Goal: Feedback & Contribution: Contribute content

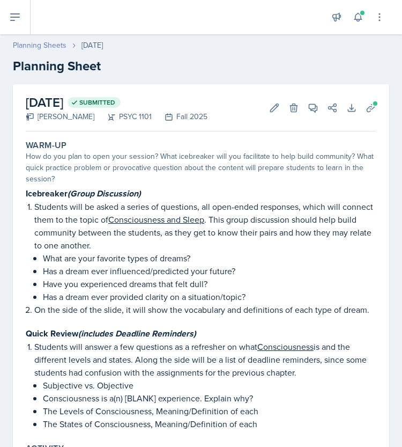
click at [43, 49] on link "Planning Sheets" at bounding box center [40, 45] width 54 height 11
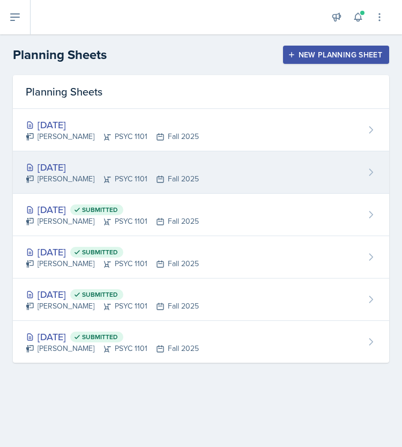
click at [61, 175] on div "[PERSON_NAME] PSYC 1101 Fall 2025" at bounding box center [112, 178] width 173 height 11
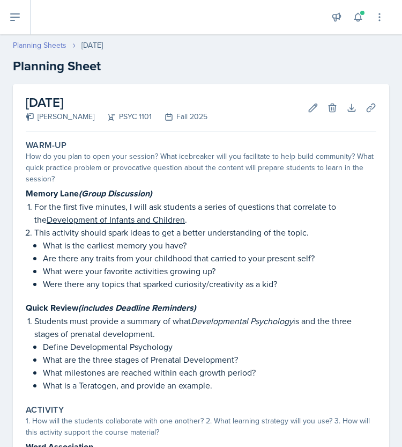
click at [24, 41] on link "Planning Sheets" at bounding box center [40, 45] width 54 height 11
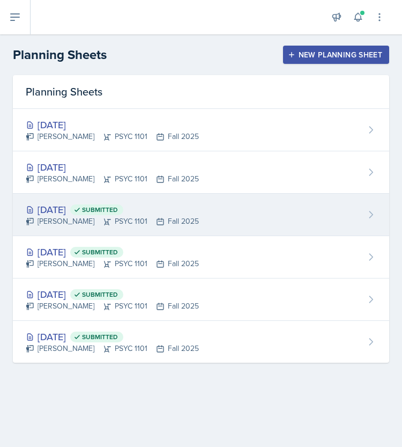
click at [64, 218] on div "[PERSON_NAME] PSYC 1101 Fall 2025" at bounding box center [112, 221] width 173 height 11
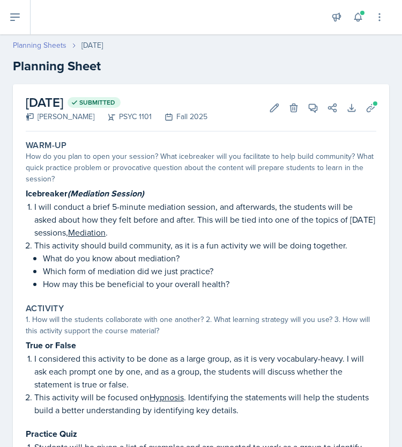
click at [37, 40] on link "Planning Sheets" at bounding box center [40, 45] width 54 height 11
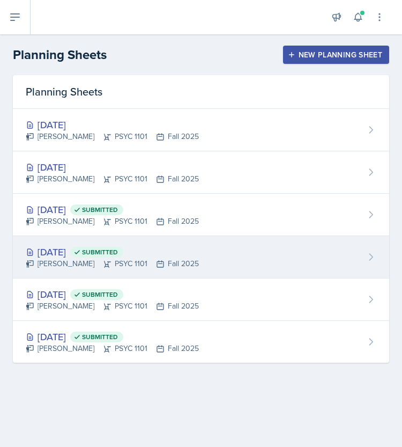
click at [53, 254] on div "[DATE] Submitted" at bounding box center [112, 252] width 173 height 14
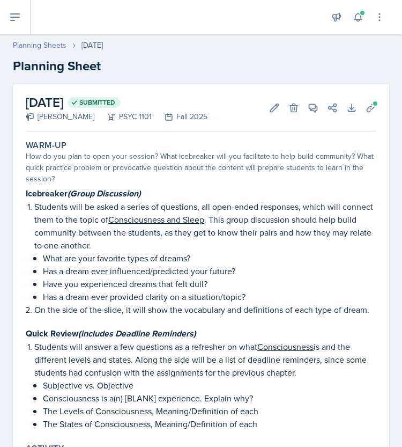
click at [50, 40] on link "Planning Sheets" at bounding box center [40, 45] width 54 height 11
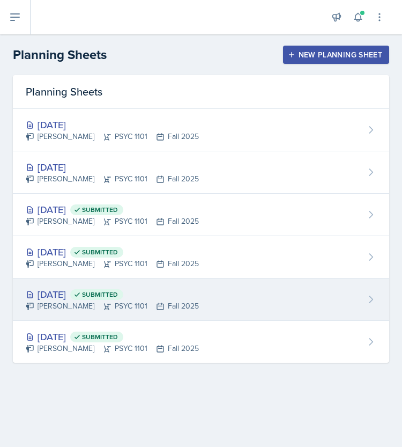
click at [92, 297] on div "[DATE] Submitted" at bounding box center [112, 294] width 173 height 14
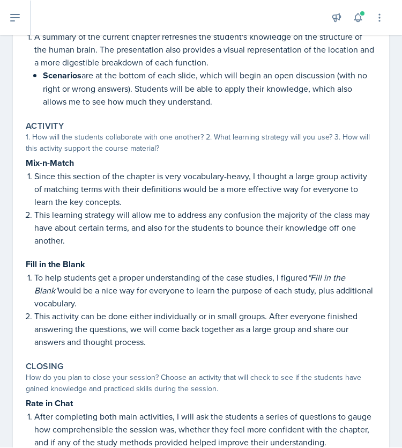
scroll to position [506, 0]
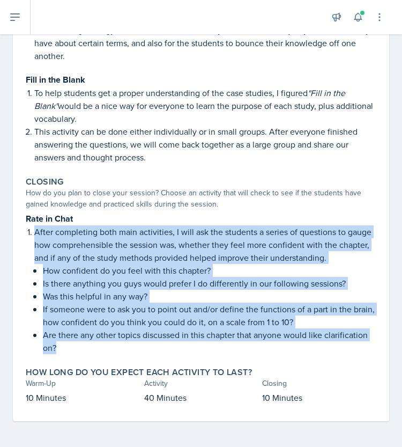
drag, startPoint x: 35, startPoint y: 230, endPoint x: 69, endPoint y: 347, distance: 122.1
click at [69, 347] on li "After completing both main activities, I will ask the students a series of ques…" at bounding box center [205, 289] width 342 height 129
copy li "After completing both main activities, I will ask the students a series of ques…"
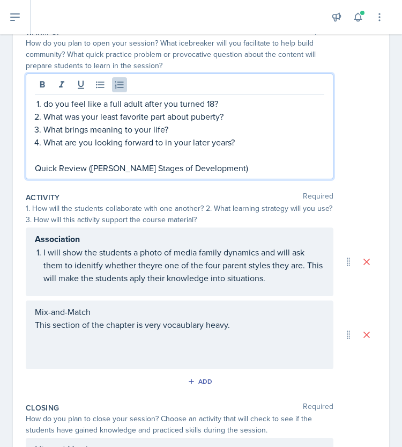
scroll to position [137, 0]
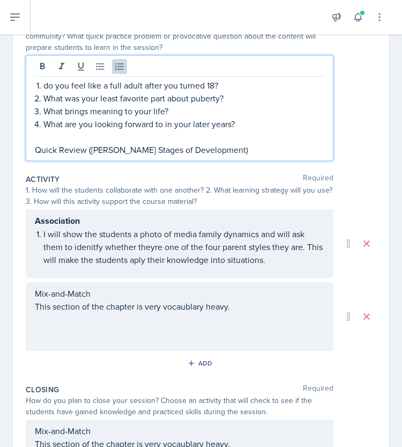
click at [35, 85] on div "do you feel like a full adult after you turned 18? What was your least favorite…" at bounding box center [180, 117] width 290 height 77
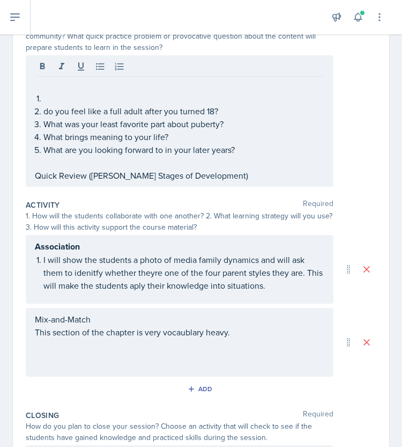
click at [60, 86] on p at bounding box center [180, 85] width 290 height 13
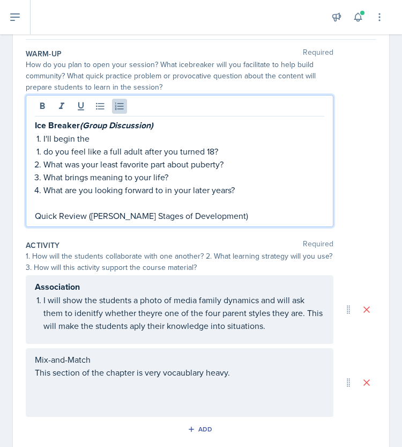
scroll to position [97, 0]
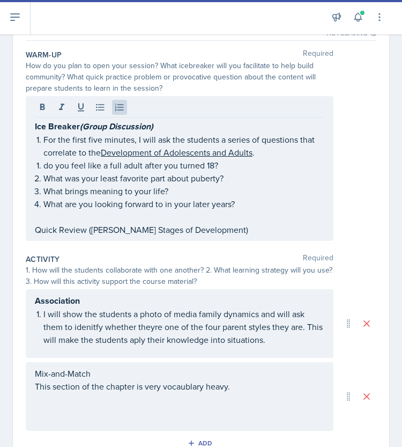
click at [43, 167] on li "do you feel like a full adult after you turned 18?" at bounding box center [183, 165] width 281 height 13
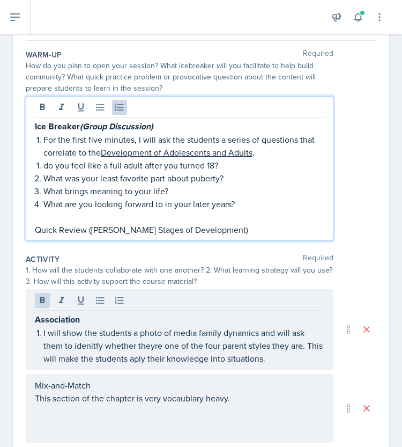
click at [43, 167] on li "do you feel like a full adult after you turned 18?" at bounding box center [183, 165] width 281 height 13
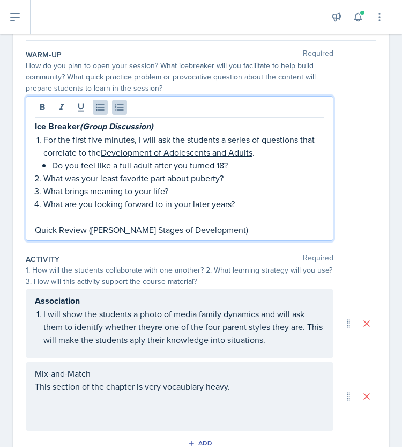
click at [104, 165] on p "Do you feel like a full adult after you turned 18?" at bounding box center [188, 165] width 272 height 13
click at [99, 166] on p "Do you feel as if you can be classified as a full adult after you turned 18?" at bounding box center [188, 165] width 272 height 13
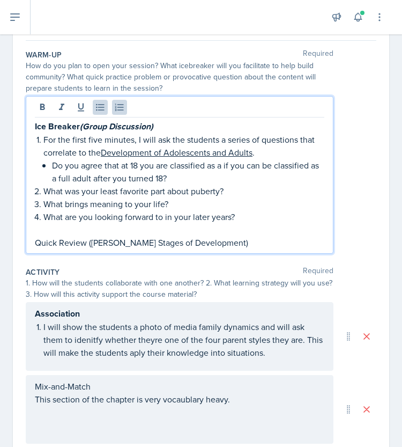
click at [183, 164] on p "Do you agree that at 18 you are classified as a if you can be classified as a f…" at bounding box center [188, 172] width 272 height 26
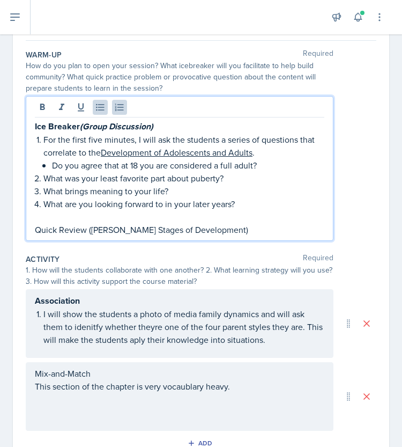
click at [131, 165] on p "Do you agree that at 18 you are considered a full adult?" at bounding box center [188, 165] width 272 height 13
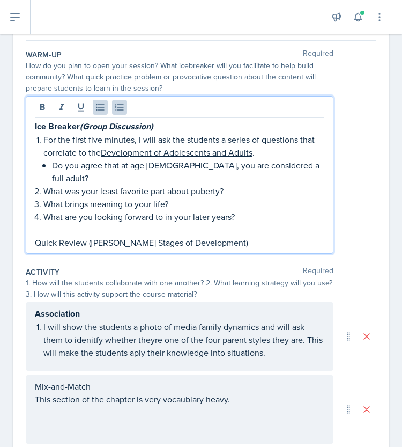
click at [276, 168] on p "Do you agree that at age 18, you are considered a full adult?" at bounding box center [188, 172] width 272 height 26
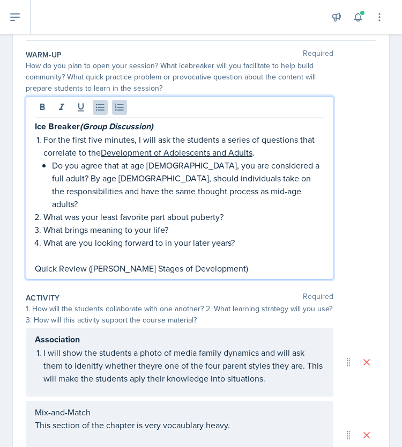
click at [280, 167] on p "Do you agree that at age 18, you are considered a full adult? By age 18, should…" at bounding box center [188, 184] width 272 height 51
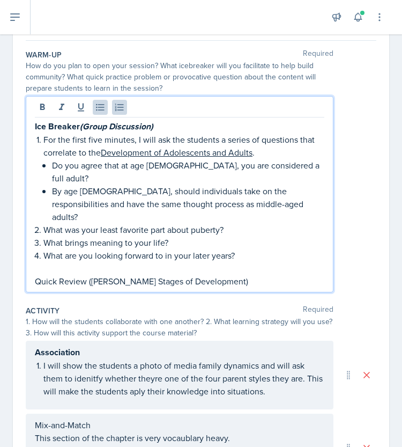
click at [235, 190] on p "By age 18, should individuals take on the responsibilities and have the same th…" at bounding box center [188, 204] width 272 height 39
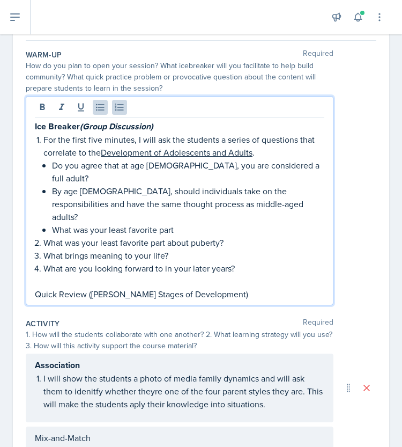
click at [206, 223] on p "What was your least favorite part" at bounding box center [188, 229] width 272 height 13
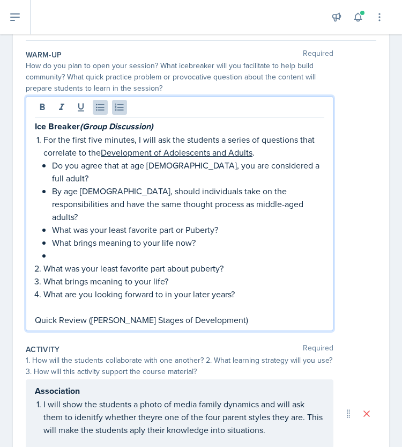
click at [185, 236] on p "What brings meaning to your life now?" at bounding box center [188, 242] width 272 height 13
click at [138, 249] on p at bounding box center [188, 255] width 272 height 13
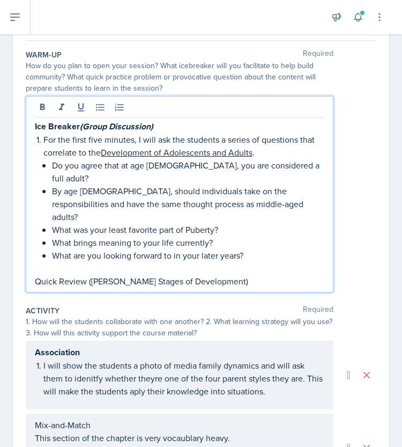
click at [84, 275] on p "Quick Review (Erik Erikson's Stages of Development)" at bounding box center [180, 281] width 290 height 13
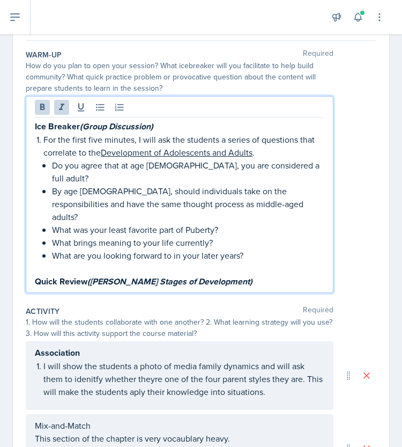
click at [269, 275] on p "Quick Review (Erik Erikson's Stages of Development)" at bounding box center [180, 281] width 290 height 13
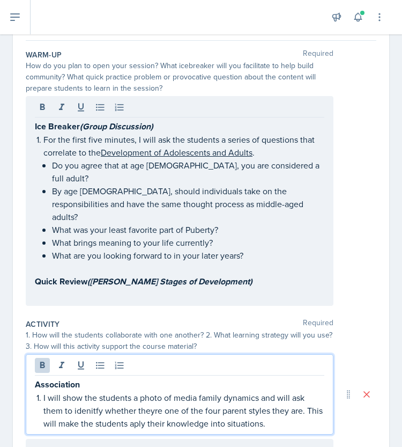
click at [269, 275] on p "Quick Review (Erik Erikson's Stages of Development)" at bounding box center [180, 281] width 290 height 13
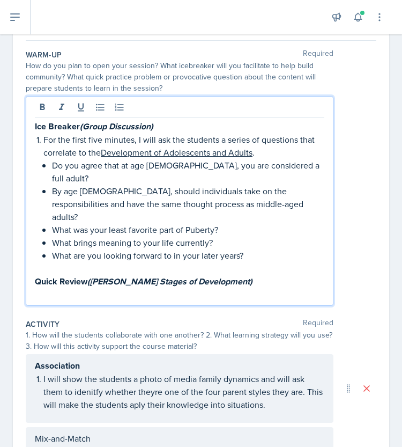
click at [221, 288] on p at bounding box center [180, 294] width 290 height 13
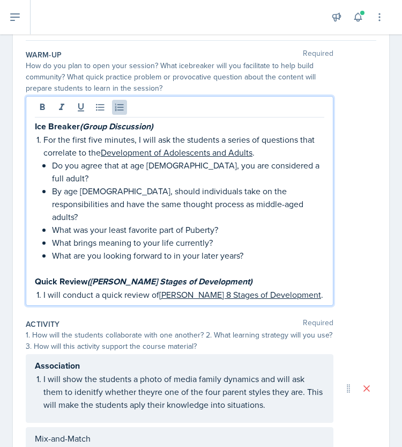
click at [314, 288] on p "I will conduct a quick review of Erik Erikson's 8 Stages of Development ." at bounding box center [183, 294] width 281 height 13
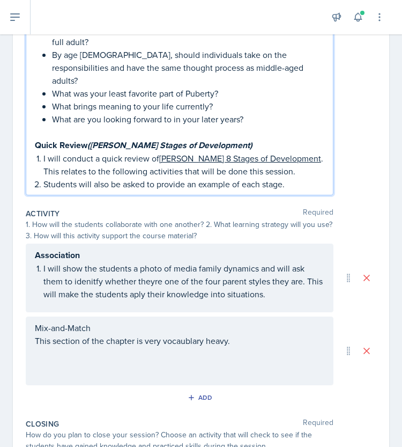
scroll to position [249, 0]
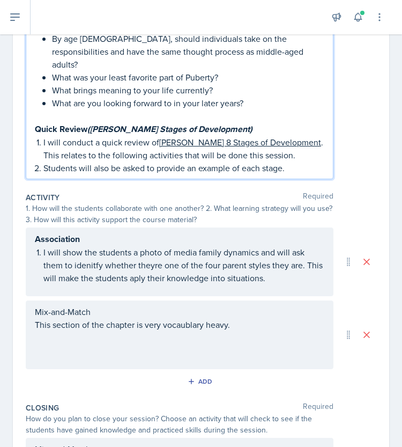
click at [70, 233] on strong "Association" at bounding box center [57, 239] width 45 height 12
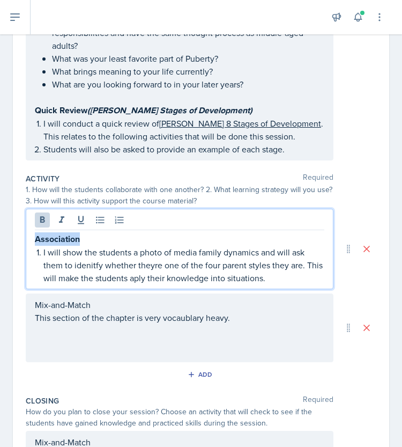
click at [70, 233] on strong "Association" at bounding box center [57, 239] width 45 height 12
click at [43, 246] on li "I will show the students a photo of media family dynamics and will ask them to …" at bounding box center [183, 265] width 281 height 39
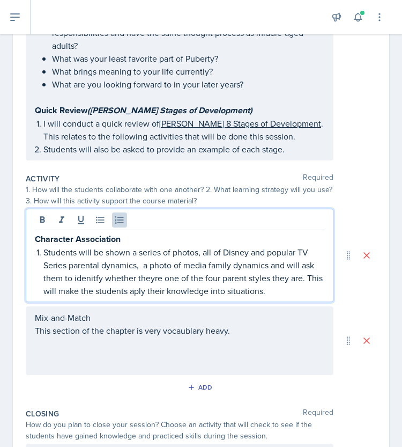
click at [212, 246] on p "Students will be shown a series of photos, all of Disney and popular TV Series …" at bounding box center [183, 271] width 281 height 51
click at [143, 246] on p "Students will be shown a series of photos, all of Disney and popular TV Series …" at bounding box center [183, 271] width 281 height 51
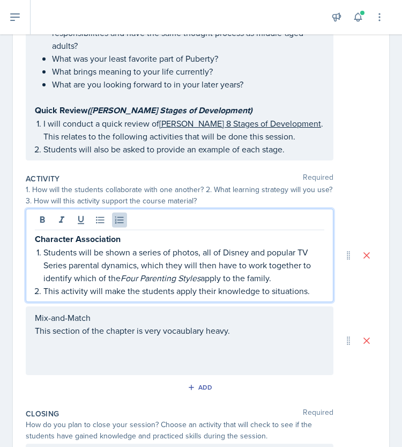
click at [306, 284] on p "This activity will make the students apply their knowledge to situations." at bounding box center [183, 290] width 281 height 13
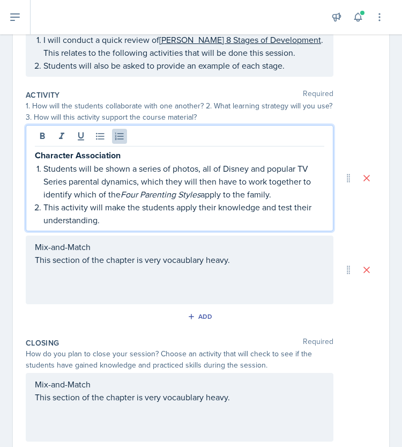
scroll to position [319, 0]
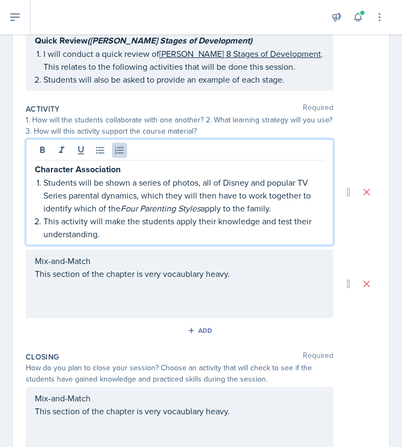
click at [280, 183] on p "Students will be shown a series of photos, all of Disney and popular TV Series …" at bounding box center [183, 195] width 281 height 39
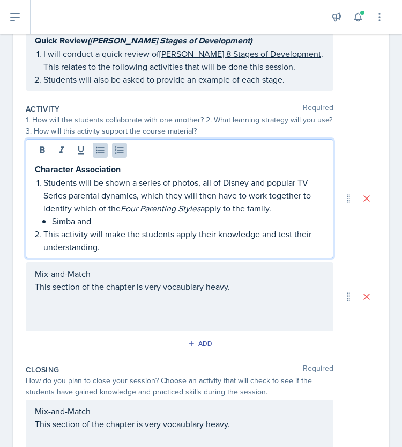
click at [104, 215] on p "Simba and" at bounding box center [188, 221] width 272 height 13
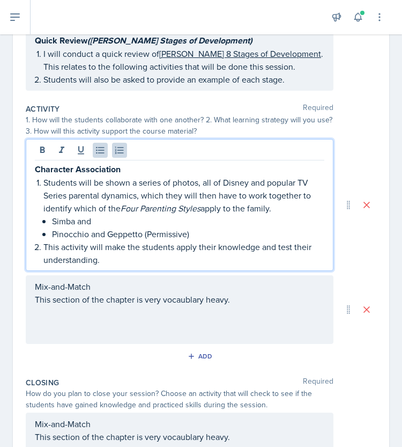
click at [154, 215] on p "Simba and" at bounding box center [188, 221] width 272 height 13
click at [107, 215] on p "Simba and" at bounding box center [188, 221] width 272 height 13
click at [198, 227] on p "Pinocchio and Geppetto (Permissive)" at bounding box center [188, 233] width 272 height 13
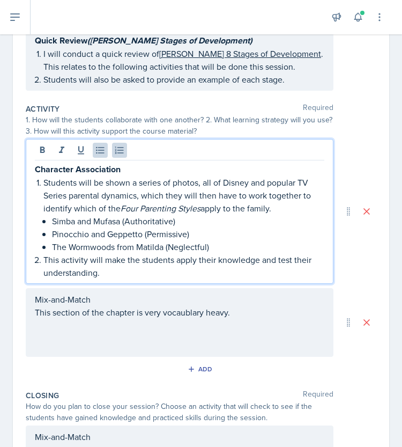
click at [224, 240] on p "The Wormwoods from Matilda (Neglectful)" at bounding box center [188, 246] width 272 height 13
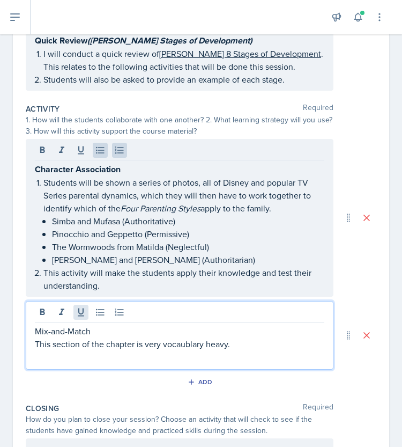
click at [73, 301] on div "Mix-and-Match This section of the chapter is very vocaublary heavy." at bounding box center [180, 335] width 308 height 69
click at [73, 305] on button at bounding box center [80, 312] width 15 height 15
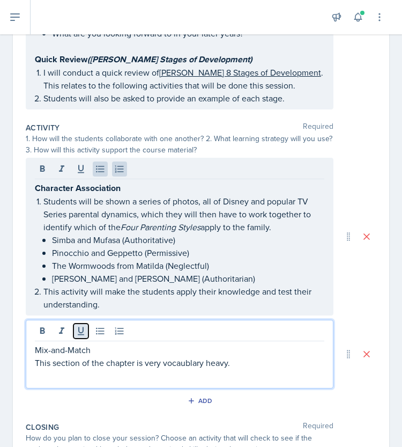
click at [73, 323] on button at bounding box center [80, 330] width 15 height 15
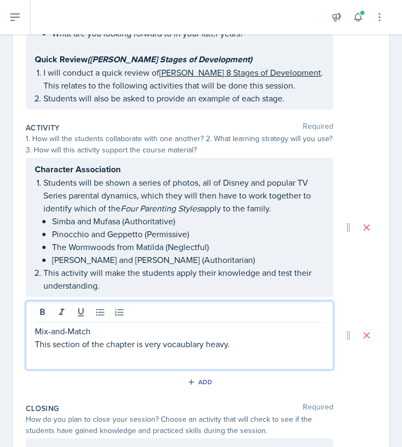
click at [62, 325] on p "Mix-and-Match" at bounding box center [180, 331] width 290 height 13
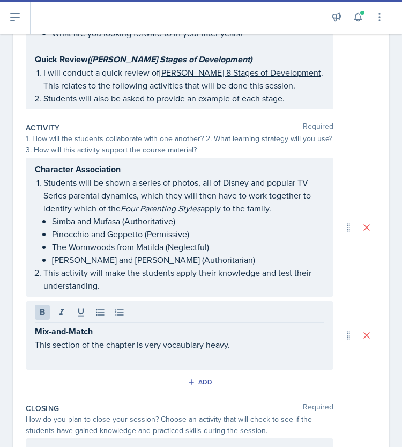
click at [31, 316] on div "Mix-and-Match This section of the chapter is very vocaublary heavy." at bounding box center [180, 335] width 308 height 69
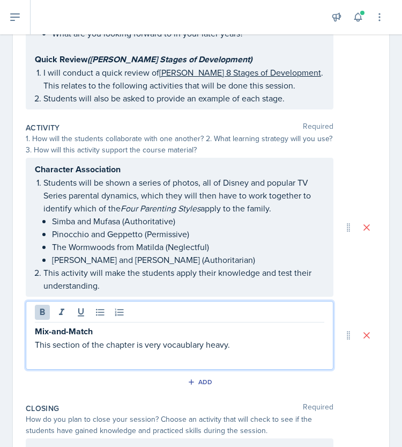
click at [35, 338] on p "This section of the chapter is very vocaublary heavy." at bounding box center [180, 344] width 290 height 13
click at [262, 338] on p "Since this section of the chapter is very vocabulary-heavy." at bounding box center [183, 344] width 281 height 13
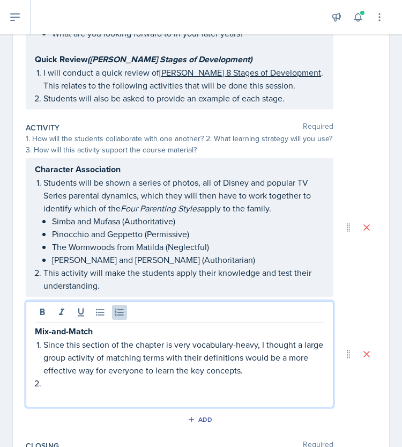
click at [104, 377] on p at bounding box center [183, 383] width 281 height 13
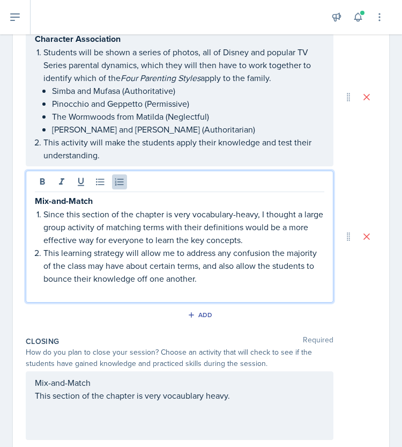
scroll to position [431, 0]
click at [186, 284] on p at bounding box center [180, 290] width 290 height 13
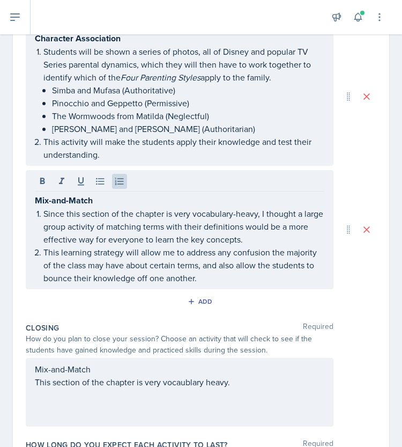
click at [107, 293] on div "Add" at bounding box center [201, 303] width 351 height 20
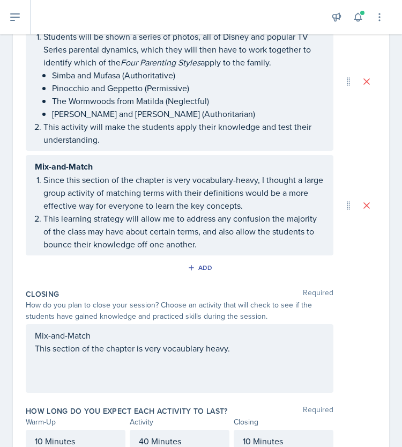
scroll to position [449, 0]
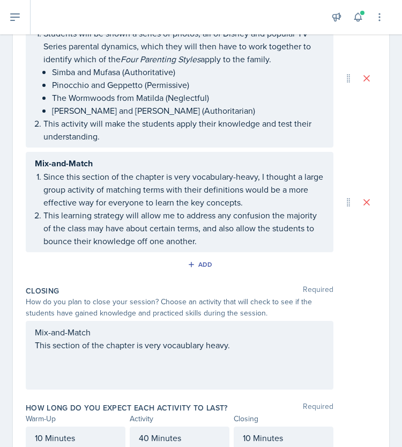
click at [61, 326] on p "Mix-and-Match" at bounding box center [180, 332] width 290 height 13
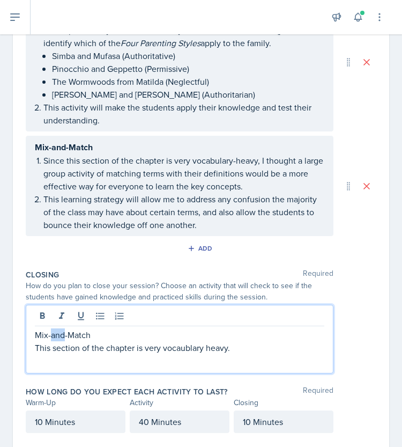
click at [61, 328] on p "Mix-and-Match" at bounding box center [180, 334] width 290 height 13
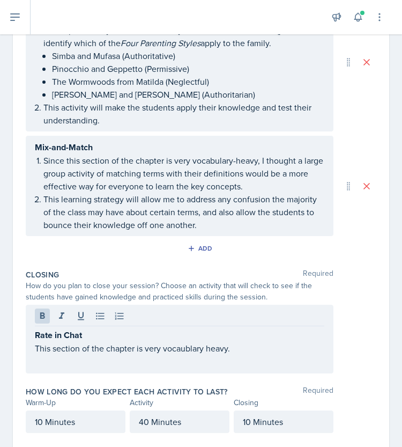
click at [187, 342] on p "This section of the chapter is very vocaublary heavy." at bounding box center [180, 348] width 290 height 13
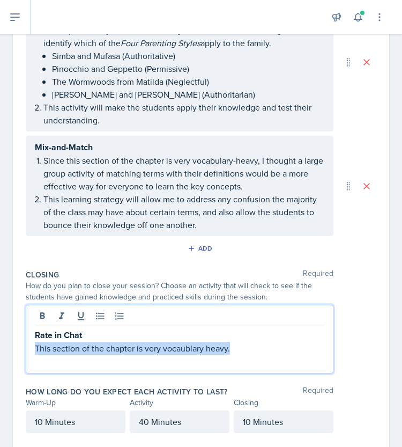
click at [187, 342] on p "This section of the chapter is very vocaublary heavy." at bounding box center [180, 348] width 290 height 13
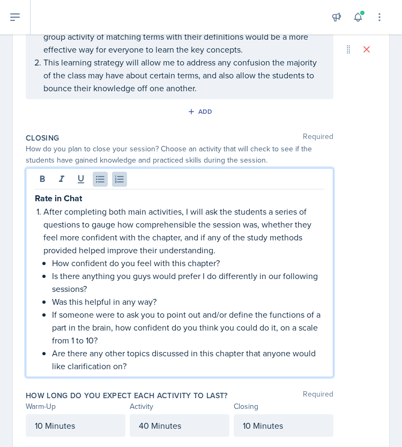
scroll to position [605, 0]
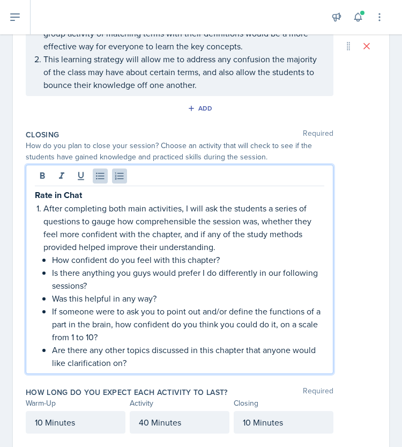
click at [342, 264] on div "Rate in Chat After completing both main activities, I will ask the students a s…" at bounding box center [201, 269] width 351 height 209
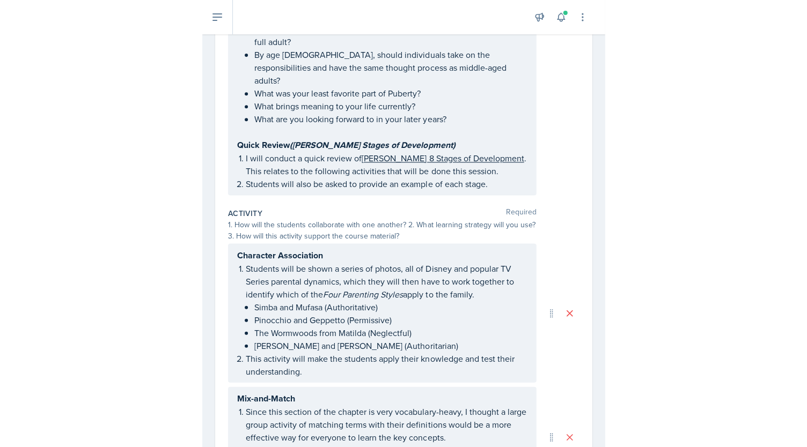
scroll to position [0, 0]
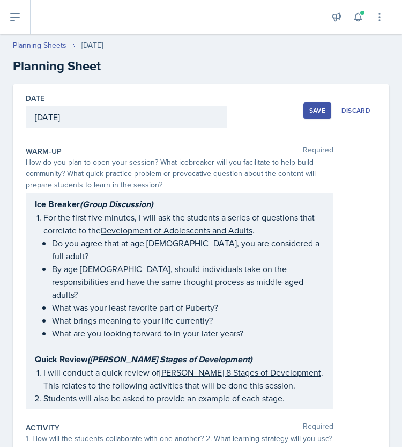
click at [309, 108] on div "Save" at bounding box center [317, 110] width 16 height 9
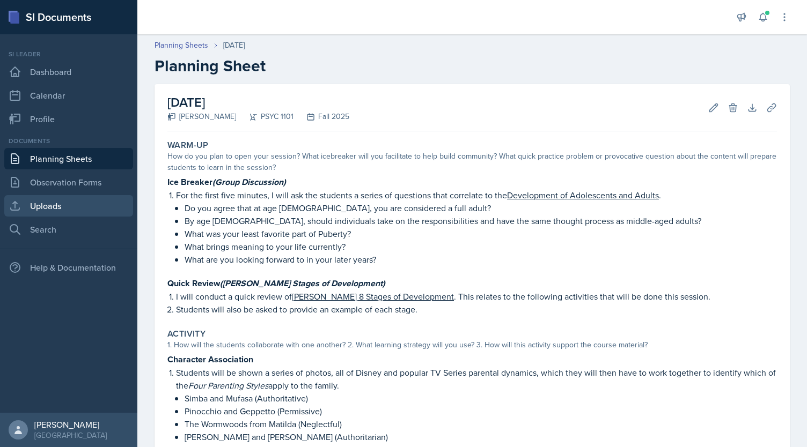
click at [50, 202] on link "Uploads" at bounding box center [68, 205] width 129 height 21
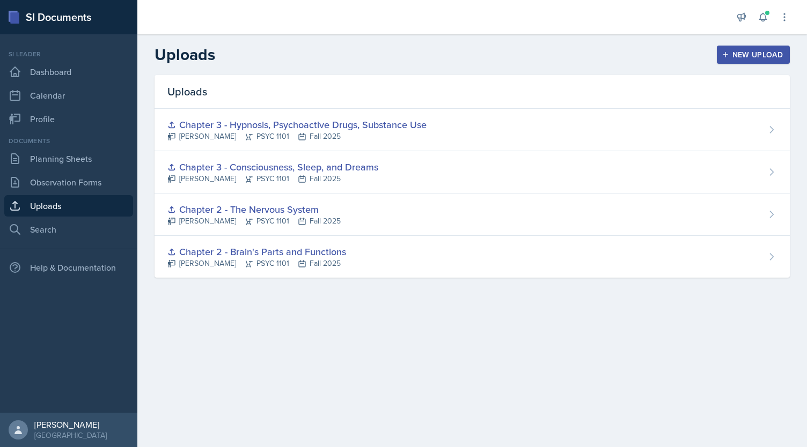
click at [402, 55] on div "New Upload" at bounding box center [754, 54] width 60 height 9
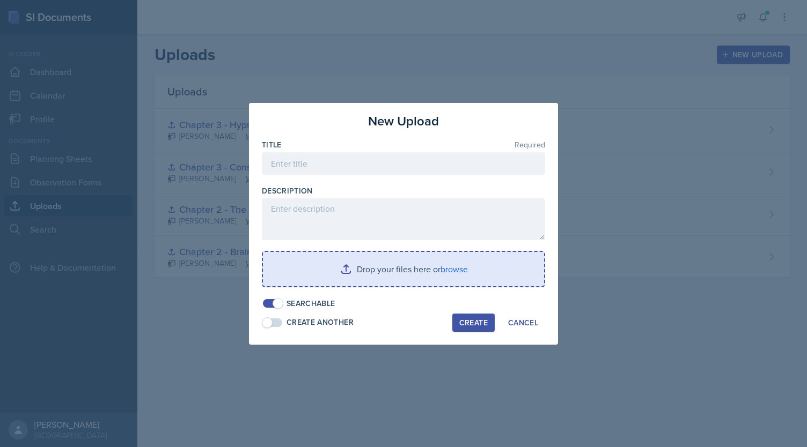
click at [368, 274] on input "file" at bounding box center [403, 269] width 281 height 34
click at [402, 275] on input "file" at bounding box center [403, 269] width 281 height 34
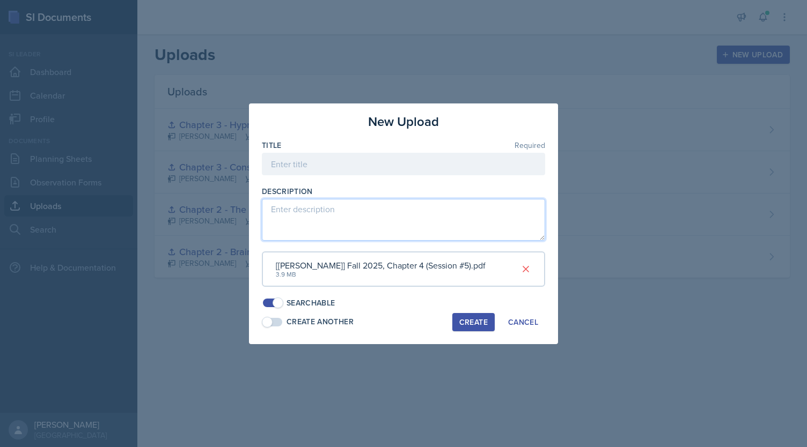
click at [318, 219] on textarea at bounding box center [403, 220] width 283 height 42
paste textarea "After completing both main activities, I will ask the students a series of ques…"
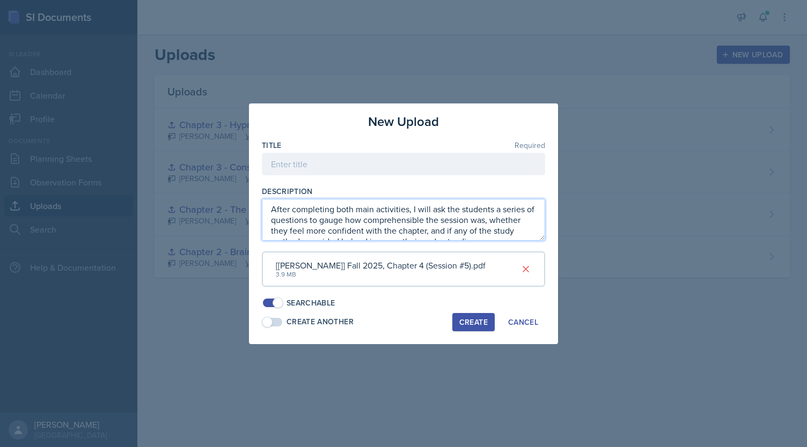
scroll to position [158, 0]
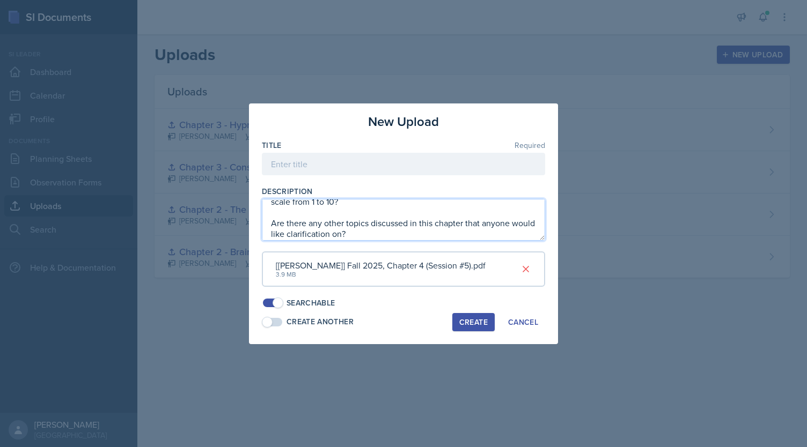
type textarea "After completing both main activities, I will ask the students a series of ques…"
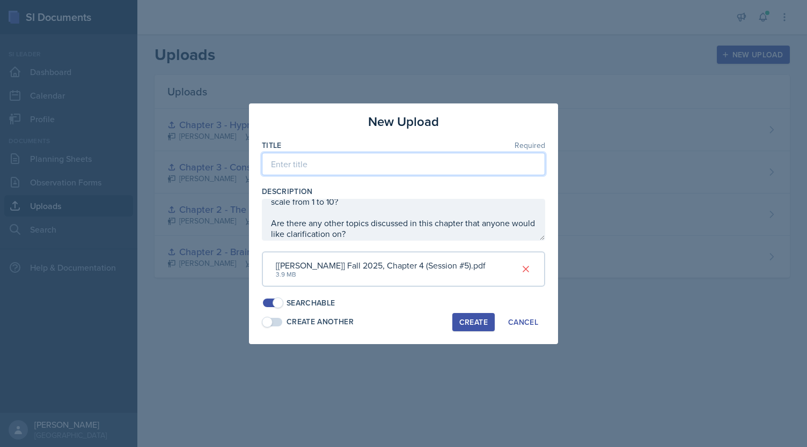
click at [306, 160] on input at bounding box center [403, 164] width 283 height 23
type input "wdkjdw"
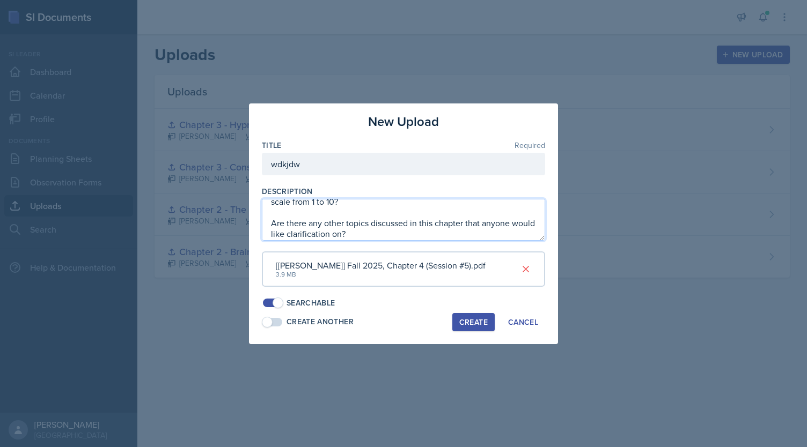
click at [354, 237] on textarea "After completing both main activities, I will ask the students a series of ques…" at bounding box center [403, 220] width 283 height 42
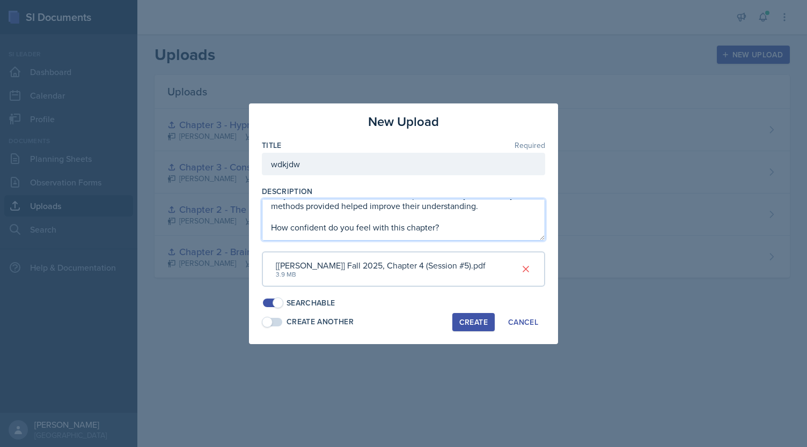
scroll to position [3, 0]
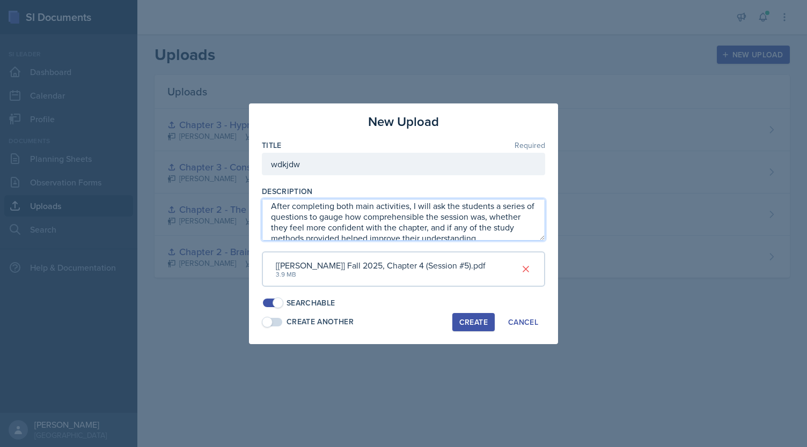
type textarea "Are there any other topics discussed in this chapter that anyone would like cla…"
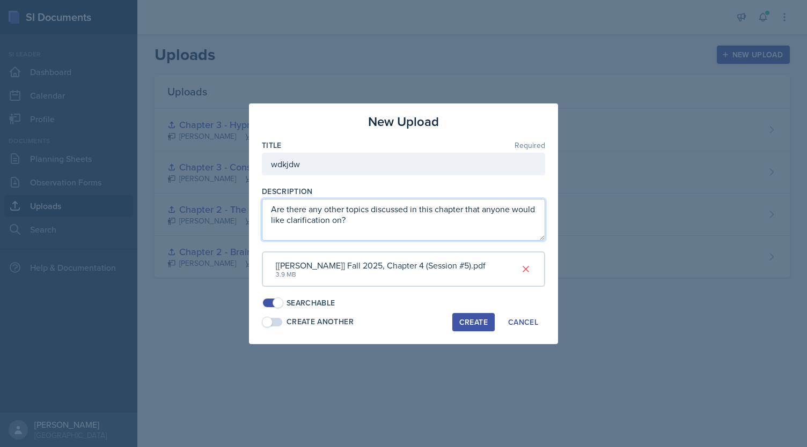
scroll to position [0, 0]
paste textarea "https://www.canva.com/design/DAGxIVAap6c/h3BLv27hOlTrcce41Wo3MA/view?utm_conten…"
type textarea "https://www.canva.com/design/DAGxIVAap6c/h3BLv27hOlTrcce41Wo3MA/view?utm_conten…"
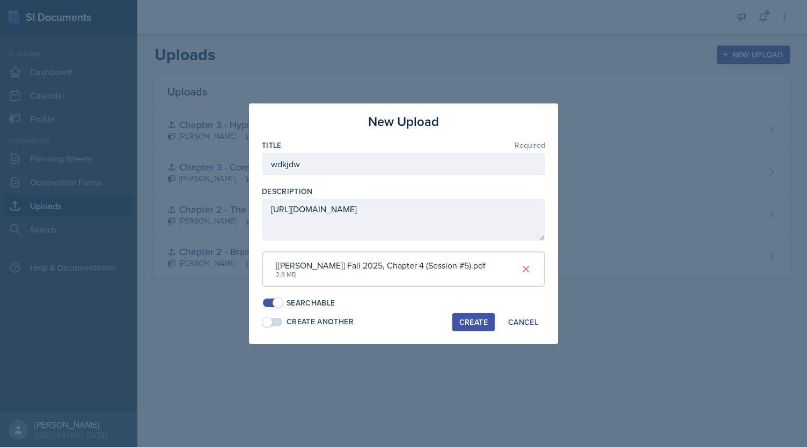
click at [402, 319] on div "Create" at bounding box center [473, 322] width 28 height 9
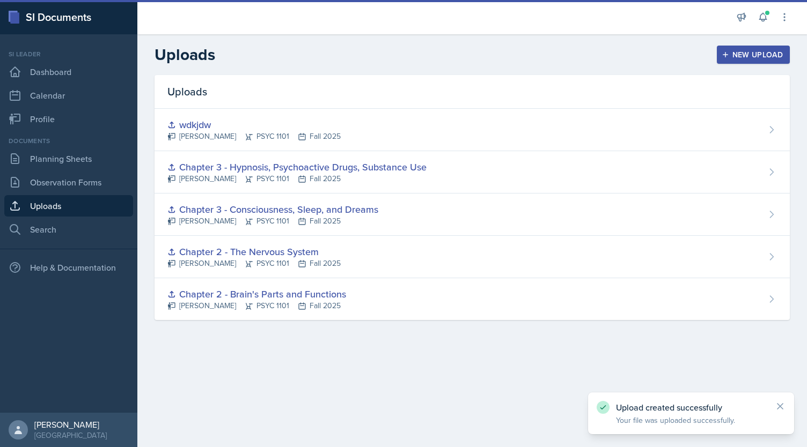
scroll to position [0, 0]
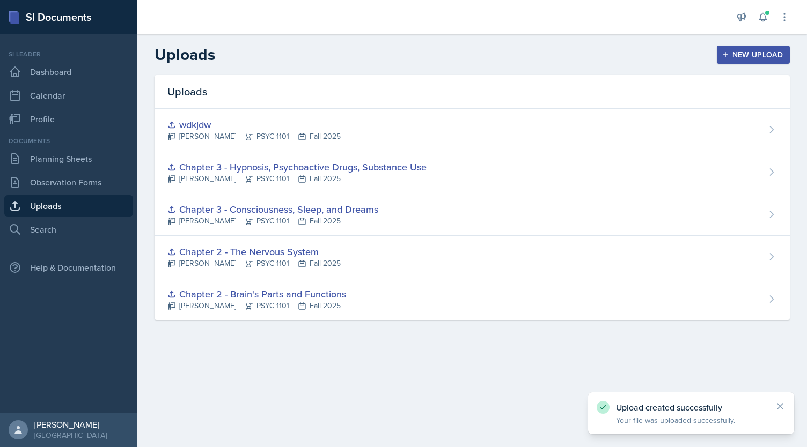
click at [402, 59] on div "New Upload" at bounding box center [754, 54] width 60 height 9
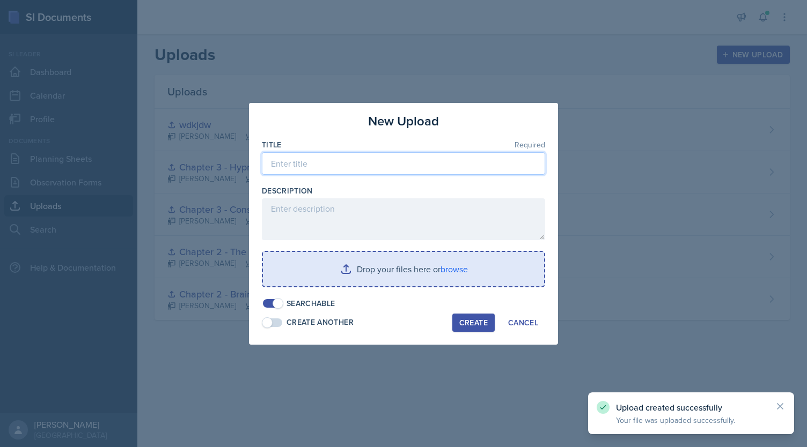
click at [388, 167] on input at bounding box center [403, 163] width 283 height 23
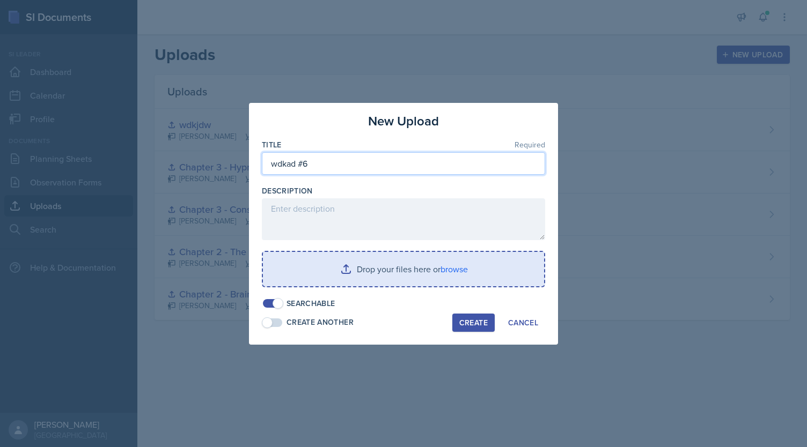
type input "wdkad #6"
click at [369, 272] on input "file" at bounding box center [403, 269] width 281 height 34
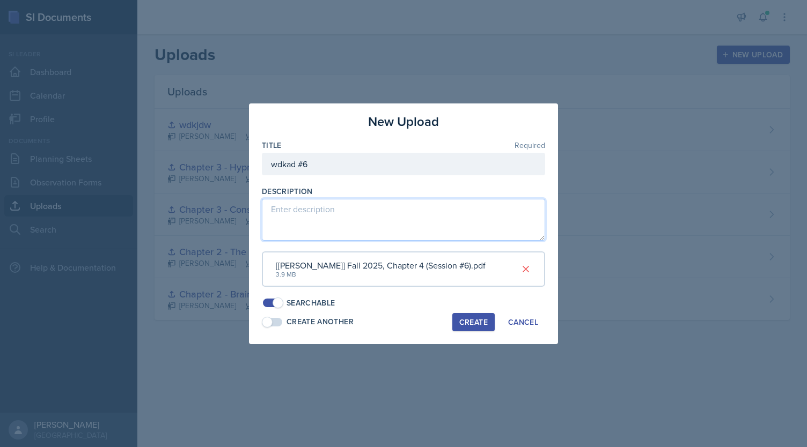
click at [311, 226] on textarea at bounding box center [403, 220] width 283 height 42
paste textarea "https://www.canva.com/design/DAGyU_vJGNM/wmeeFmGl7W7uECO3Sk7KYQ/view?utm_conten…"
type textarea "https://www.canva.com/design/DAGyU_vJGNM/wmeeFmGl7W7uECO3Sk7KYQ/view?utm_conten…"
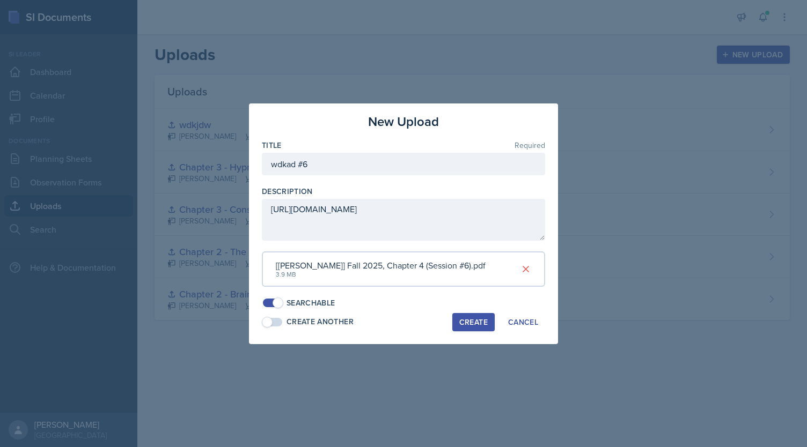
click at [402, 326] on div "Create" at bounding box center [473, 322] width 28 height 9
